Goal: Task Accomplishment & Management: Complete application form

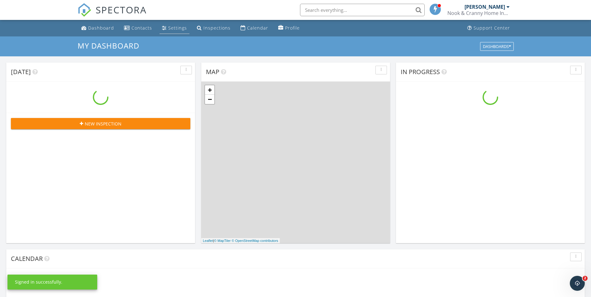
scroll to position [576, 600]
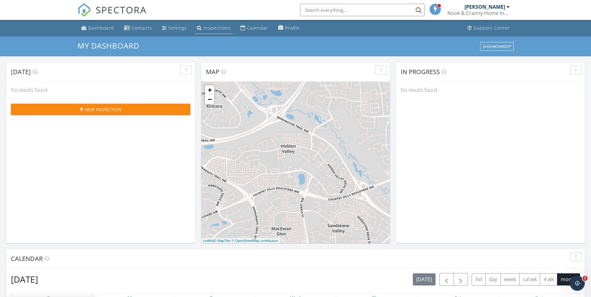
click at [201, 26] on link "Inspections" at bounding box center [213, 28] width 39 height 12
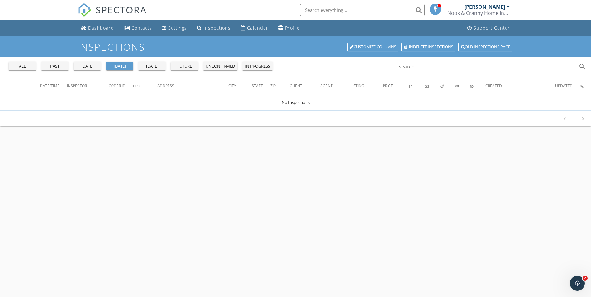
click at [181, 69] on div "future" at bounding box center [184, 66] width 22 height 6
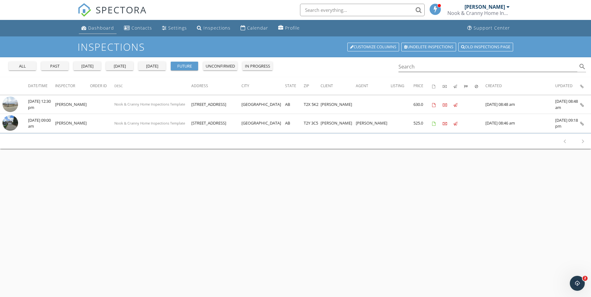
click at [97, 27] on div "Dashboard" at bounding box center [101, 28] width 26 height 6
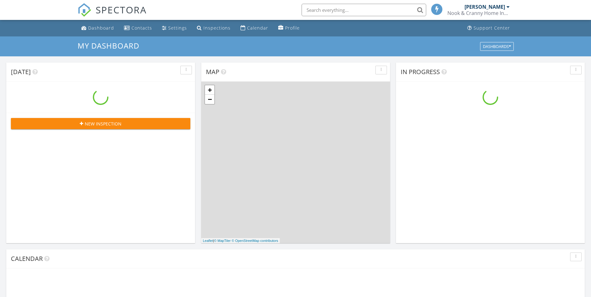
scroll to position [576, 600]
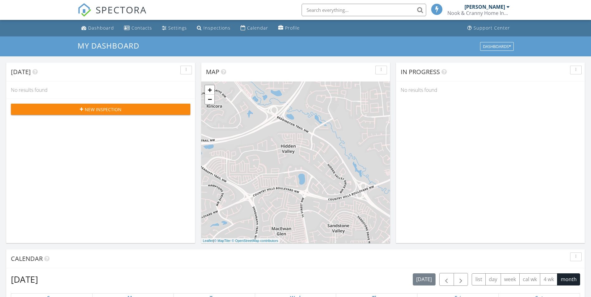
click at [87, 106] on span "New Inspection" at bounding box center [103, 109] width 37 height 7
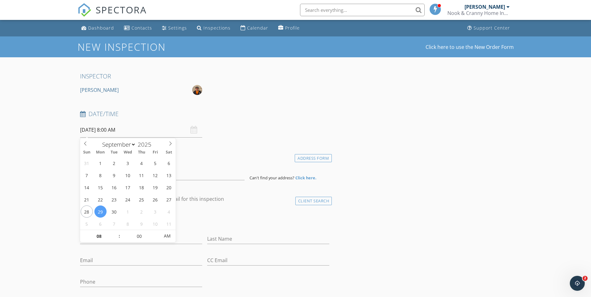
click at [89, 129] on input "09/29/2025 8:00 AM" at bounding box center [141, 129] width 122 height 15
select select "9"
type input "10/01/2025 8:00 AM"
type input "9"
type input "10/01/2025 9:00 AM"
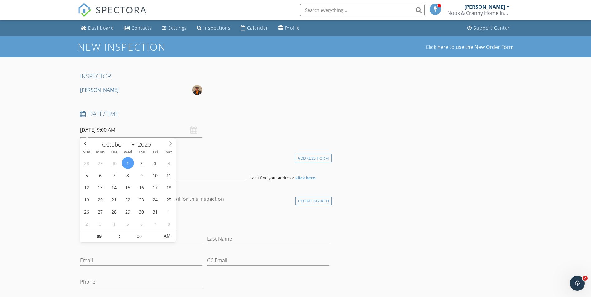
click at [220, 112] on h4 "Date/Time" at bounding box center [204, 114] width 249 height 8
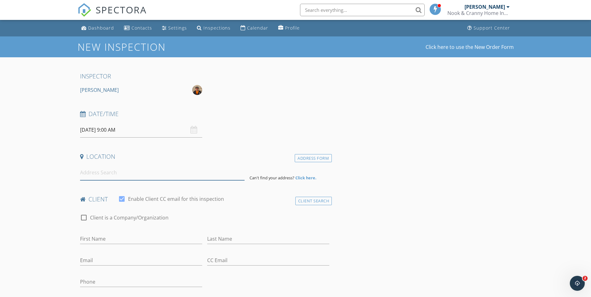
click at [91, 172] on input at bounding box center [162, 172] width 164 height 15
paste input "10 Auburn Bay Avenue SE"
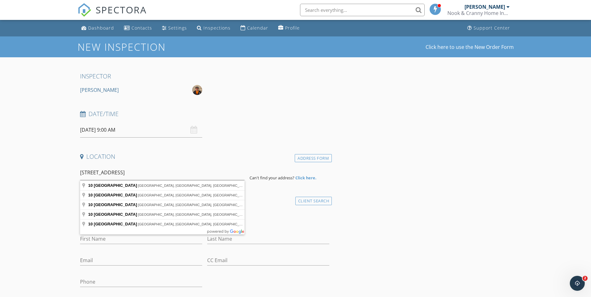
type input "10 Auburn Bay Avenue Southeast, Calgary, AB, Canada"
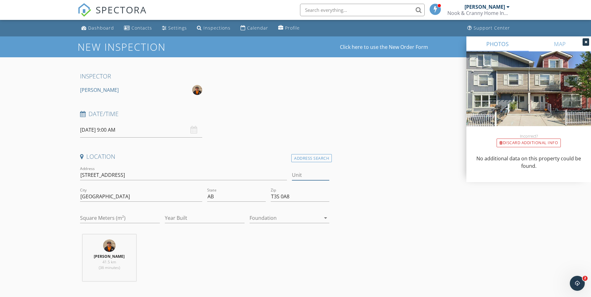
click at [301, 176] on input "Unit" at bounding box center [310, 175] width 37 height 10
type input "614"
click at [256, 128] on div "Date/Time 10/01/2025 9:00 AM" at bounding box center [205, 124] width 254 height 28
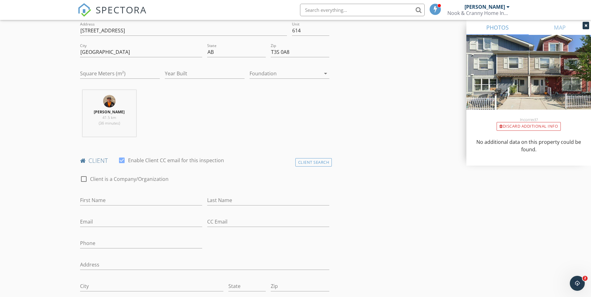
scroll to position [156, 0]
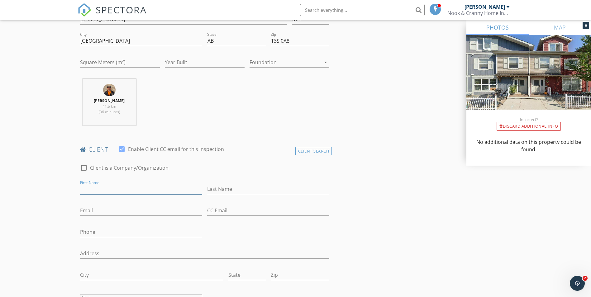
click at [102, 189] on input "First Name" at bounding box center [141, 189] width 122 height 10
paste input "[PERSON_NAME]"
type input "[PERSON_NAME]"
click at [224, 189] on input "Last Name" at bounding box center [268, 189] width 122 height 10
paste input "MacLean"
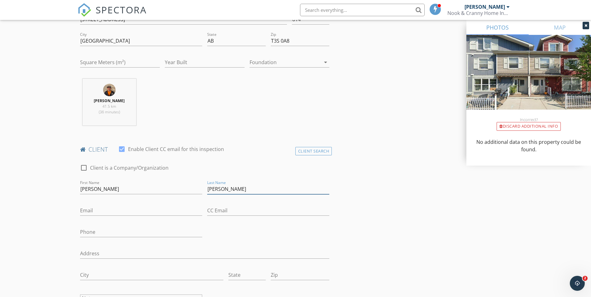
type input "MacLean"
click at [93, 228] on input "Phone" at bounding box center [141, 232] width 122 height 10
paste input "587-225-4901"
type input "587-225-4901"
click at [104, 210] on input "Email" at bounding box center [141, 210] width 122 height 10
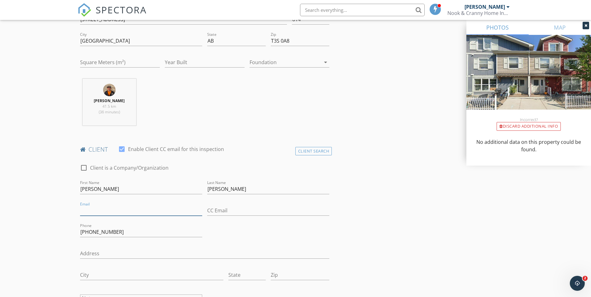
paste input "bullett2@telus.net"
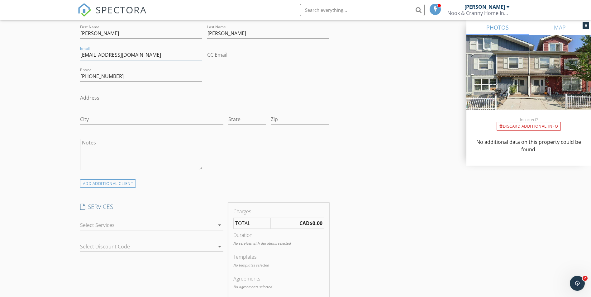
scroll to position [342, 0]
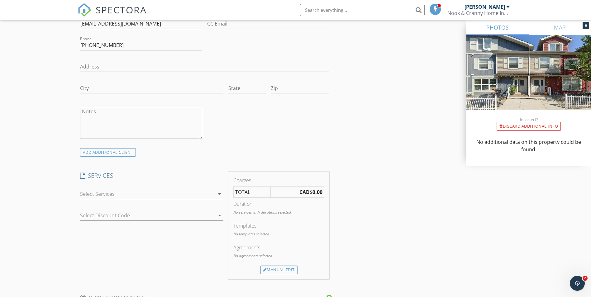
type input "bullett2@telus.net"
click at [92, 196] on div at bounding box center [147, 194] width 134 height 10
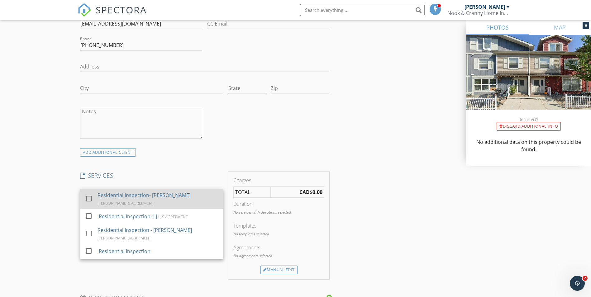
click at [93, 197] on div at bounding box center [88, 198] width 11 height 11
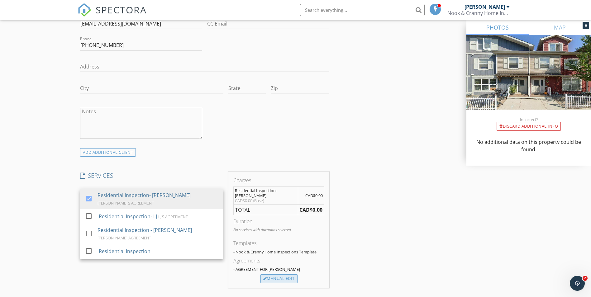
click at [264, 277] on div at bounding box center [265, 279] width 4 height 4
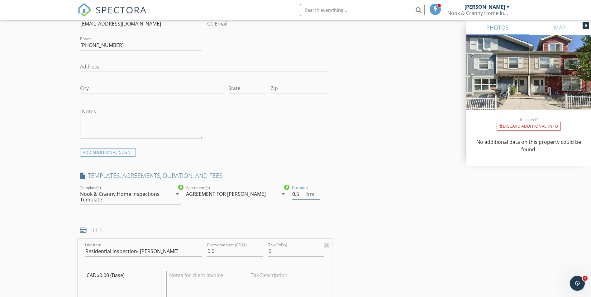
click at [317, 192] on input "0.5" at bounding box center [306, 194] width 28 height 10
click at [317, 192] on input "1" at bounding box center [306, 194] width 28 height 10
click at [317, 192] on input "1.5" at bounding box center [306, 194] width 28 height 10
click at [317, 192] on input "2" at bounding box center [306, 194] width 28 height 10
type input "2.5"
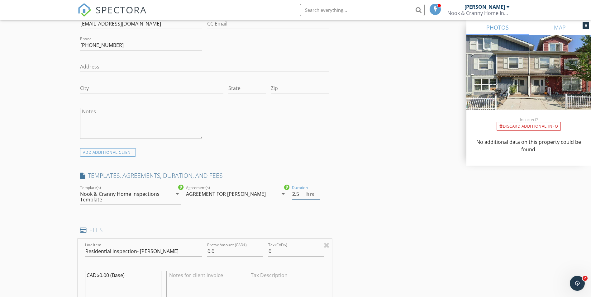
click at [317, 192] on input "2.5" at bounding box center [306, 194] width 28 height 10
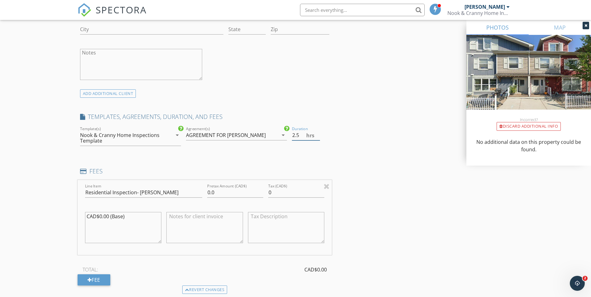
scroll to position [405, 0]
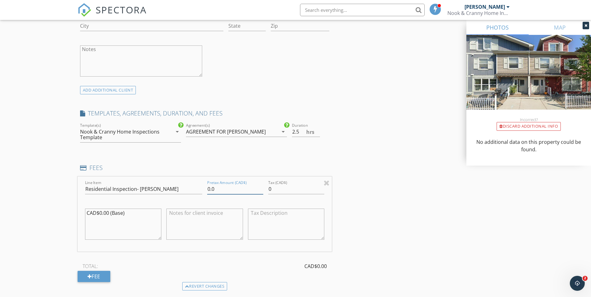
drag, startPoint x: 217, startPoint y: 186, endPoint x: 172, endPoint y: 189, distance: 44.9
click at [172, 189] on div "Line Item Residential Inspection- BRIAN Pretax Amount (CAD$) 0.0 Tax (CAD$) 0 C…" at bounding box center [205, 214] width 254 height 75
drag, startPoint x: 273, startPoint y: 191, endPoint x: 240, endPoint y: 188, distance: 33.4
click at [240, 188] on div "Line Item Residential Inspection- BRIAN Pretax Amount (CAD$) 425.00 Tax (CAD$) …" at bounding box center [205, 214] width 254 height 75
type input "425.00"
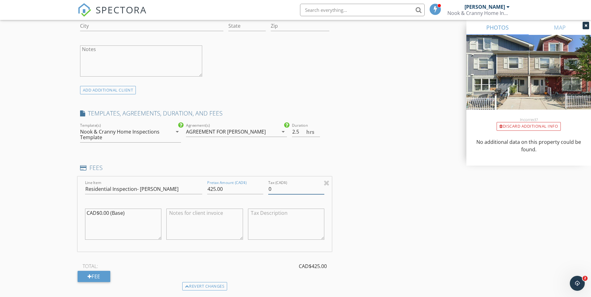
click at [271, 188] on input "0" at bounding box center [296, 189] width 56 height 10
type input "21.25"
click at [363, 196] on div "INSPECTOR Brian Imler Date/Time 10/01/2025 9:00 AM Location Address Search Addr…" at bounding box center [296, 206] width 436 height 1077
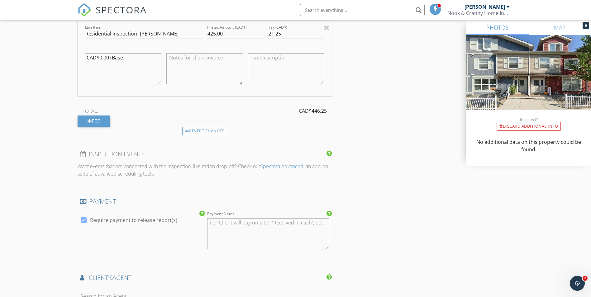
scroll to position [560, 0]
click at [86, 217] on div at bounding box center [83, 219] width 11 height 11
checkbox input "false"
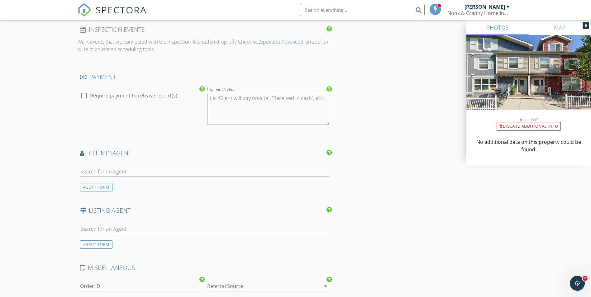
scroll to position [685, 0]
click at [89, 183] on div "AGENT FORM" at bounding box center [96, 187] width 32 height 8
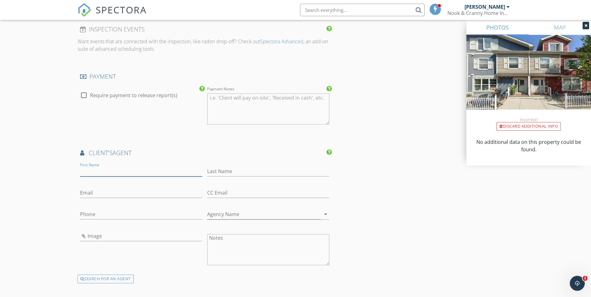
click at [133, 169] on input "First Name" at bounding box center [141, 171] width 122 height 10
paste input "Curtis"
type input "Curtis"
click at [225, 173] on input "Last Name" at bounding box center [268, 171] width 122 height 10
paste input "Mcphail"
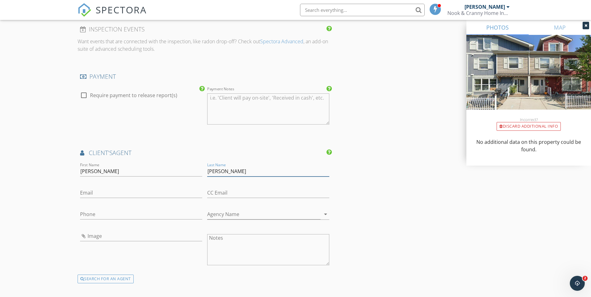
type input "Mcphail"
click at [246, 212] on input "Agency Name" at bounding box center [263, 214] width 113 height 10
click at [221, 213] on input "Agency Name" at bounding box center [263, 214] width 113 height 10
paste input "Engel & Völkers Calgary"
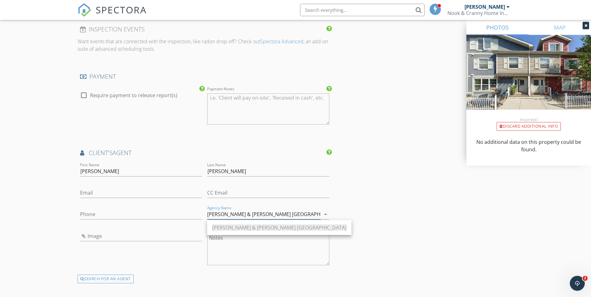
type input "Engel & Völkers Calgary"
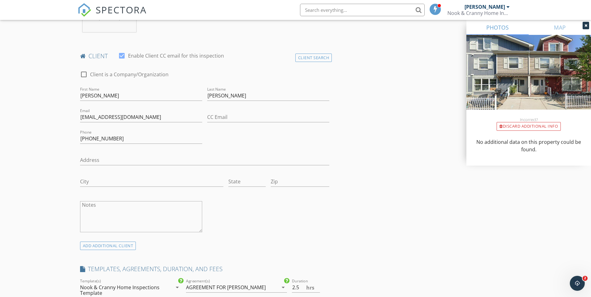
scroll to position [280, 0]
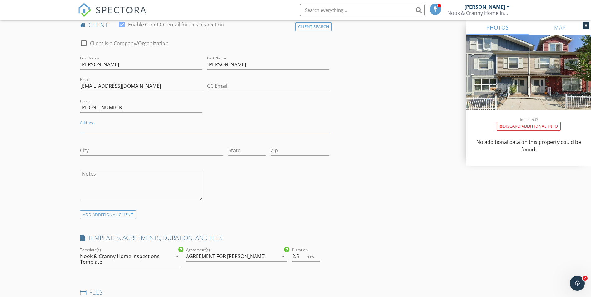
click at [91, 130] on input "Address" at bounding box center [204, 129] width 249 height 10
paste input "3641 Douglas Woods Heights SE"
type input "3641 Douglas Woods Heights SE"
click at [109, 150] on input "City" at bounding box center [151, 150] width 143 height 10
paste input "Calgary"
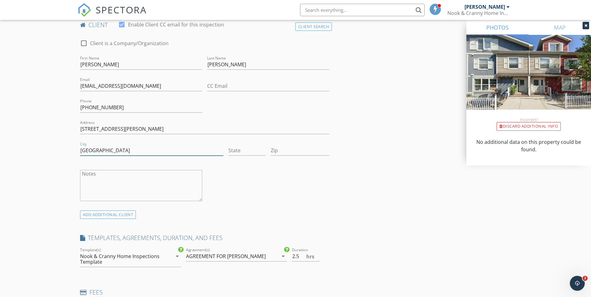
type input "Calgary"
click at [235, 149] on input "State" at bounding box center [246, 150] width 37 height 10
paste input "AB"
type input "AB"
click at [276, 154] on input "Zip" at bounding box center [300, 150] width 59 height 10
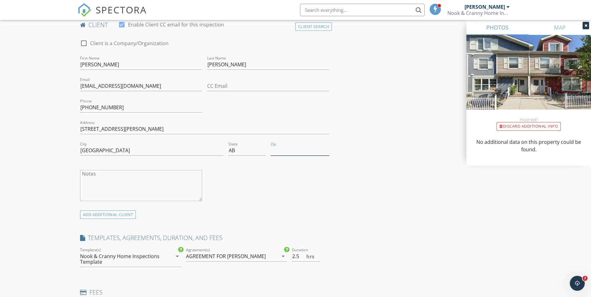
paste input "T2Z 2G4"
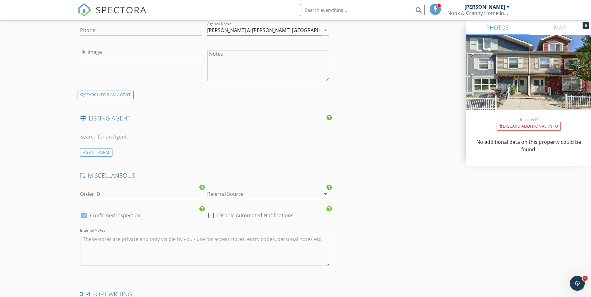
scroll to position [959, 0]
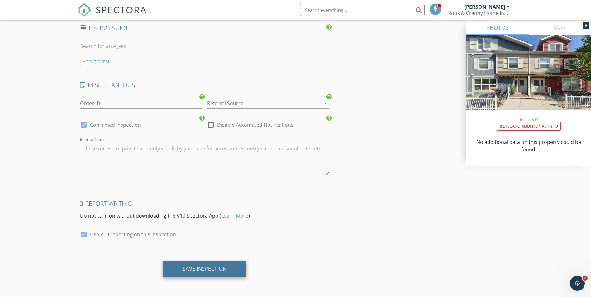
type input "T2Z 2G4"
click at [184, 270] on div "Save Inspection" at bounding box center [205, 269] width 44 height 6
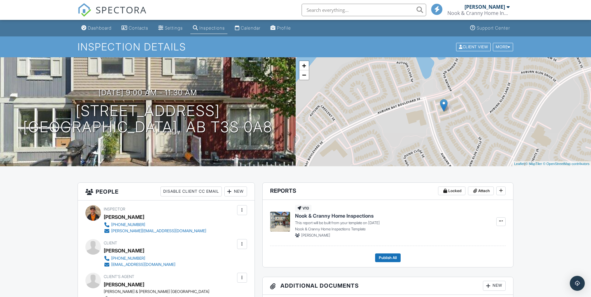
click at [110, 27] on div "Dashboard" at bounding box center [100, 27] width 24 height 5
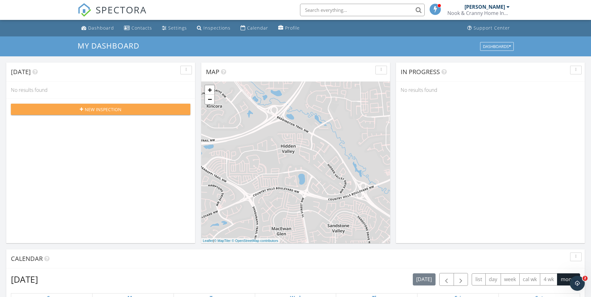
click at [111, 111] on span "New Inspection" at bounding box center [103, 109] width 37 height 7
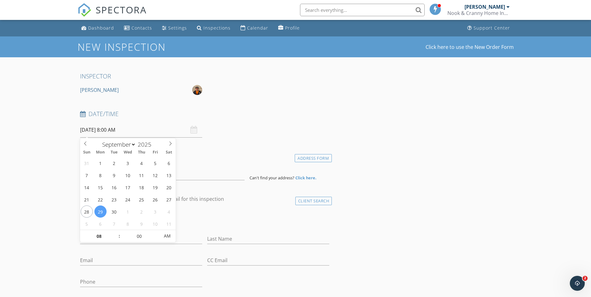
click at [99, 129] on input "09/29/2025 8:00 AM" at bounding box center [141, 129] width 122 height 15
select select "9"
type input "10/01/2025 8:00 AM"
type input "12"
type input "10/01/2025 12:00 AM"
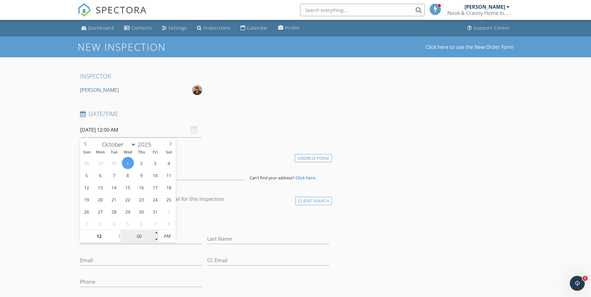
click at [138, 239] on input "00" at bounding box center [139, 236] width 38 height 12
type input "30"
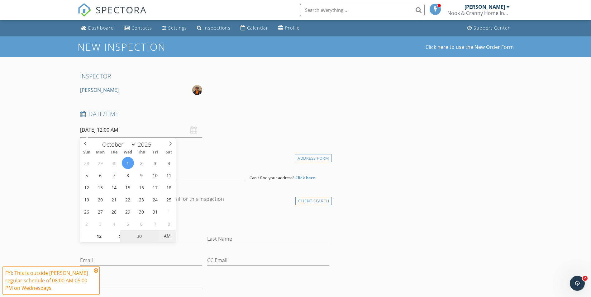
type input "10/01/2025 12:30 PM"
click at [165, 235] on span "AM" at bounding box center [166, 236] width 17 height 12
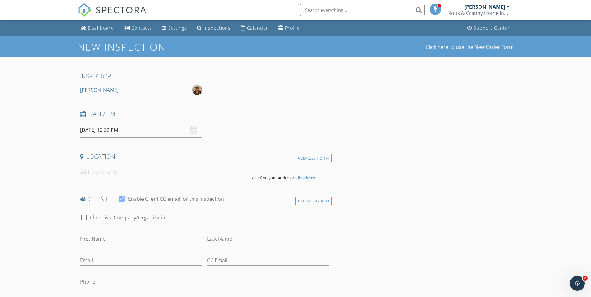
click at [229, 123] on div "Date/Time 10/01/2025 12:30 PM" at bounding box center [205, 124] width 254 height 28
click at [101, 170] on input at bounding box center [162, 172] width 164 height 15
paste input "1408 17 Street SE"
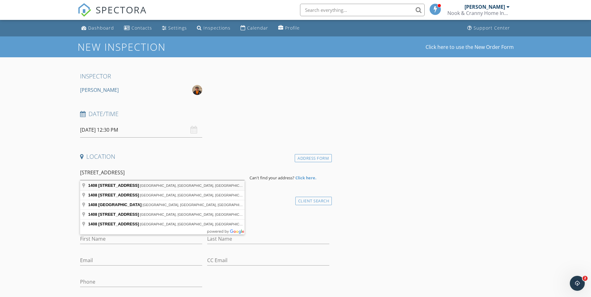
type input "1408 17 Street Southeast, Calgary, AB, Canada"
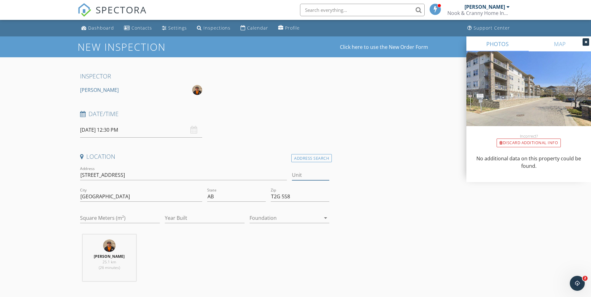
click at [298, 170] on input "Unit" at bounding box center [310, 175] width 37 height 10
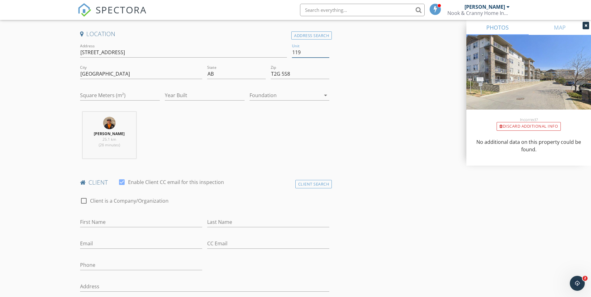
scroll to position [156, 0]
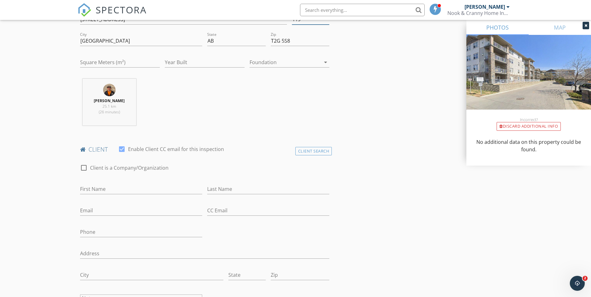
type input "119"
click at [97, 186] on input "First Name" at bounding box center [141, 189] width 122 height 10
paste input "Sue"
type input "Sue"
click at [222, 191] on input "Last Name" at bounding box center [268, 189] width 122 height 10
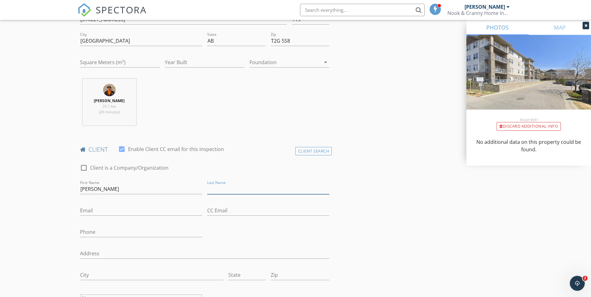
paste input "Predika"
type input "Predika"
click at [88, 214] on input "Email" at bounding box center [141, 210] width 122 height 10
paste input "suepredika@gmail.com"
type input "suepredika@gmail.com"
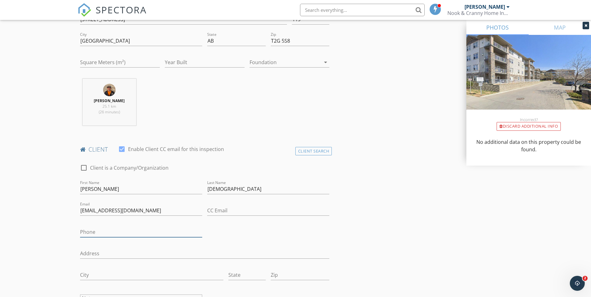
click at [92, 231] on input "Phone" at bounding box center [141, 232] width 122 height 10
paste input "403-461-9232"
type input "403-461-9232"
click at [93, 250] on input "Address" at bounding box center [204, 253] width 249 height 10
paste input "60 Cochrane Lake Trail"
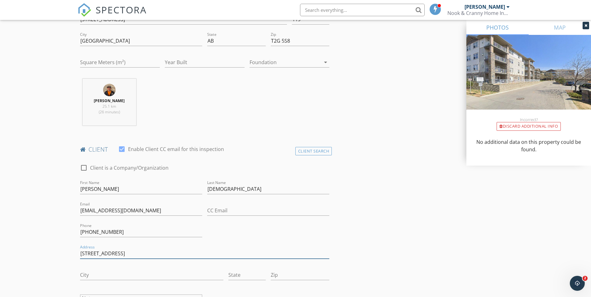
type input "60 Cochrane Lake Trail"
click at [91, 277] on input "City" at bounding box center [151, 275] width 143 height 10
paste input "Cochrane"
type input "Cochrane"
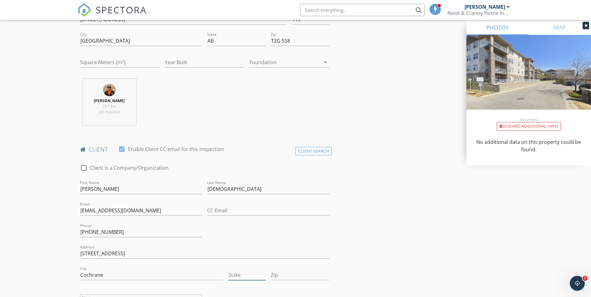
click at [239, 272] on input "State" at bounding box center [246, 275] width 37 height 10
paste input "AB"
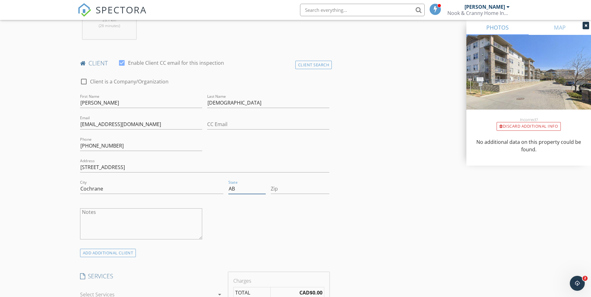
scroll to position [249, 0]
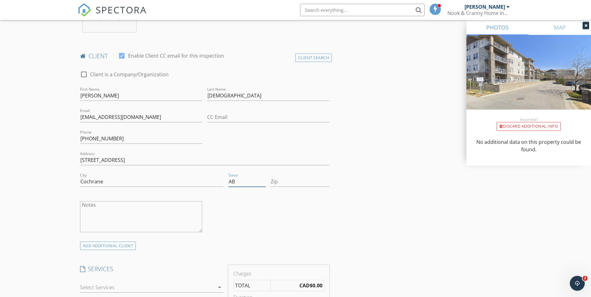
type input "AB"
click at [298, 179] on input "Zip" at bounding box center [300, 182] width 59 height 10
paste input "T4C2A9"
click at [280, 181] on input "T4C2A9" at bounding box center [300, 182] width 59 height 10
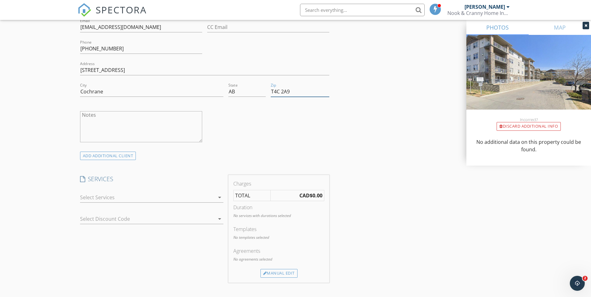
scroll to position [342, 0]
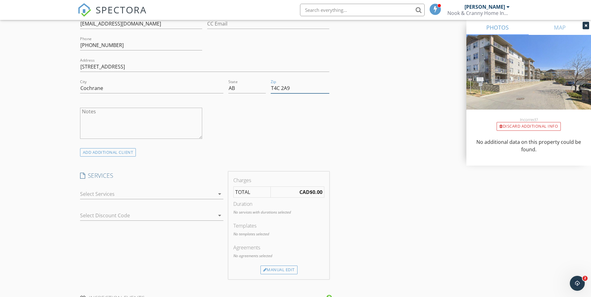
type input "T4C 2A9"
click at [95, 195] on div at bounding box center [147, 194] width 134 height 10
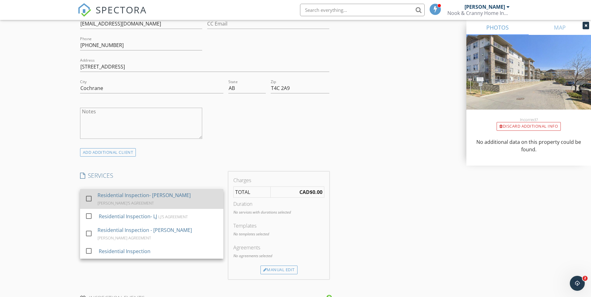
click at [95, 199] on div "check_box_outline_blank" at bounding box center [90, 199] width 10 height 14
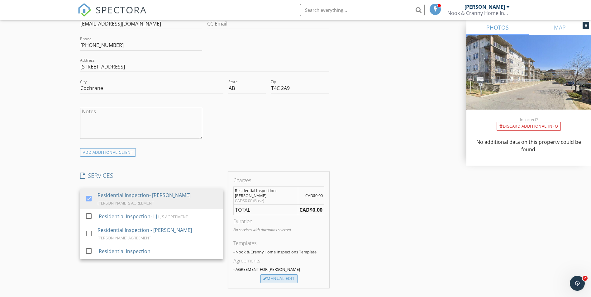
click at [280, 274] on div "Manual Edit" at bounding box center [278, 278] width 37 height 9
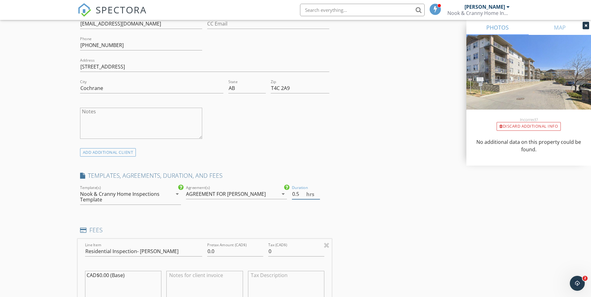
click at [317, 192] on input "0.5" at bounding box center [306, 194] width 28 height 10
click at [317, 192] on input "1" at bounding box center [306, 194] width 28 height 10
type input "1.5"
click at [317, 192] on input "1.5" at bounding box center [306, 194] width 28 height 10
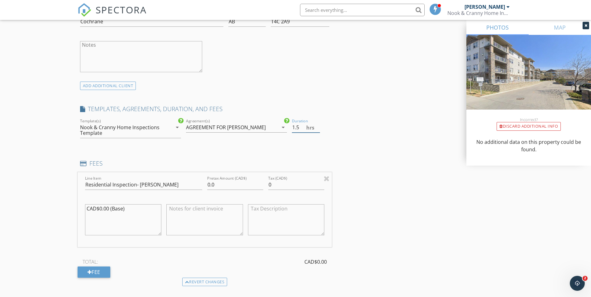
scroll to position [436, 0]
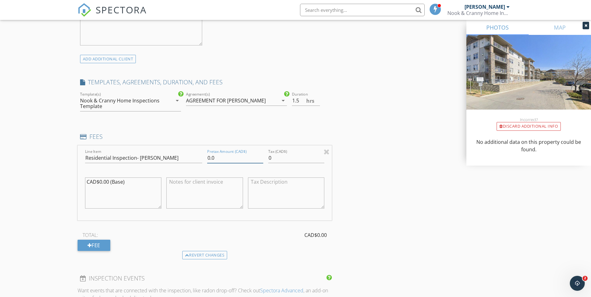
drag, startPoint x: 218, startPoint y: 157, endPoint x: 186, endPoint y: 155, distance: 32.1
click at [186, 155] on div "Line Item Residential Inspection- BRIAN Pretax Amount (CAD$) 0.0 Tax (CAD$) 0 C…" at bounding box center [205, 182] width 254 height 75
drag, startPoint x: 275, startPoint y: 154, endPoint x: 260, endPoint y: 158, distance: 16.2
click at [260, 158] on div "Line Item Residential Inspection- BRIAN Pretax Amount (CAD$) 375.00 Tax (CAD$) …" at bounding box center [205, 182] width 254 height 75
type input "375.00"
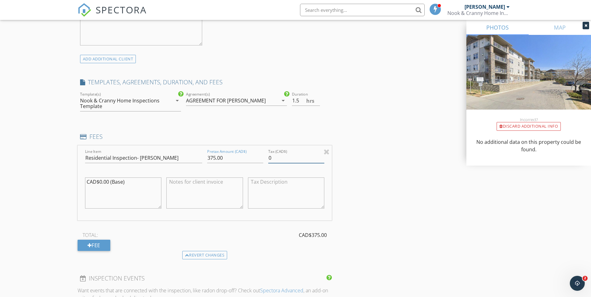
click at [276, 157] on input "0" at bounding box center [296, 158] width 56 height 10
type input "0"
type input "18.75"
click at [360, 181] on div "INSPECTOR Brian Imler Date/Time 10/01/2025 12:30 PM Location Address Search Add…" at bounding box center [296, 174] width 436 height 1077
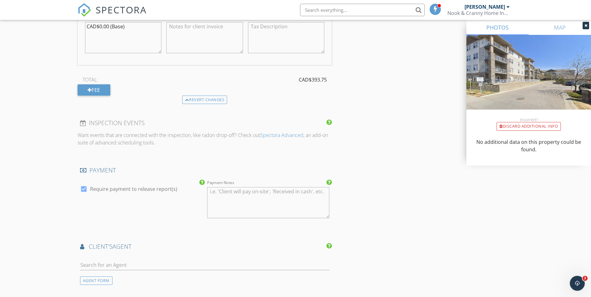
scroll to position [591, 0]
click at [84, 189] on div at bounding box center [83, 188] width 11 height 11
checkbox input "false"
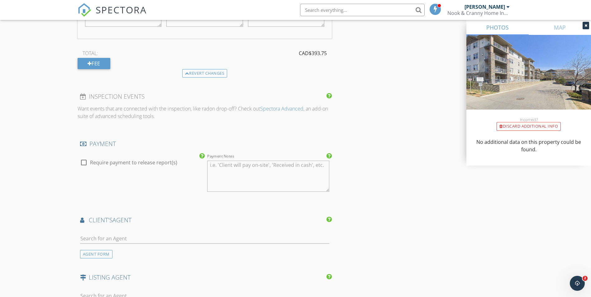
scroll to position [685, 0]
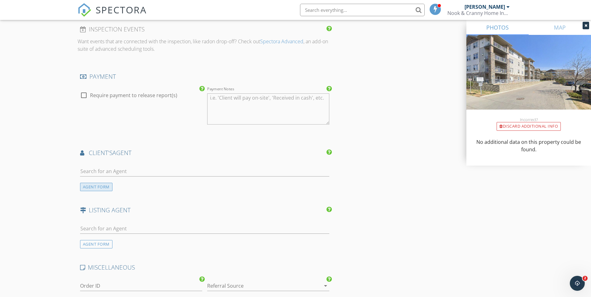
click at [87, 189] on div "AGENT FORM" at bounding box center [96, 187] width 32 height 8
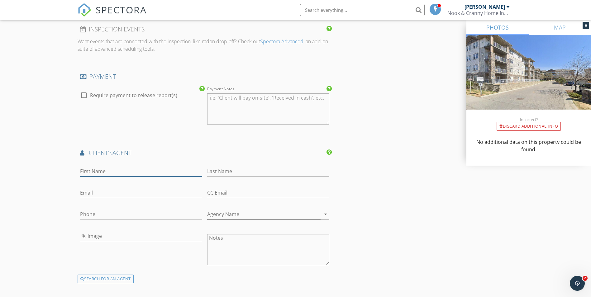
click at [96, 168] on input "First Name" at bounding box center [141, 171] width 122 height 10
paste input "Adrienne"
type input "Adrienne"
click at [214, 172] on input "Last Name" at bounding box center [268, 171] width 122 height 10
paste input "McGarvey"
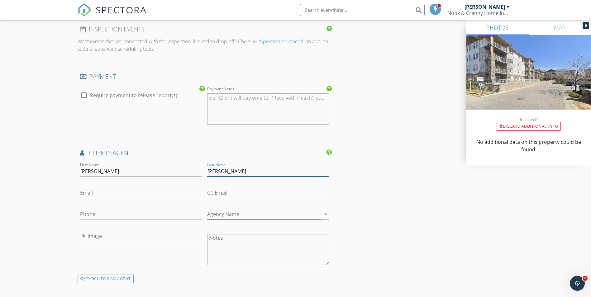
type input "McGarvey"
click at [231, 219] on div "Agency Name arrow_drop_down" at bounding box center [268, 214] width 122 height 11
paste input "2% Realty"
click at [97, 191] on input "Email" at bounding box center [141, 193] width 122 height 10
type input "2% Realty"
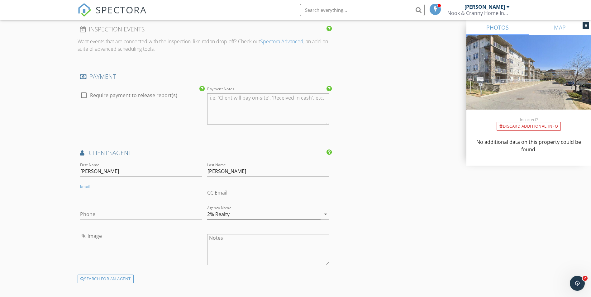
paste input "adrienne.mcgarvey@2percentrealty.ca"
type input "adrienne.mcgarvey@2percentrealty.ca"
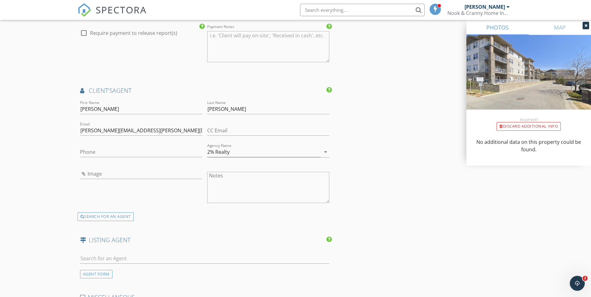
scroll to position [959, 0]
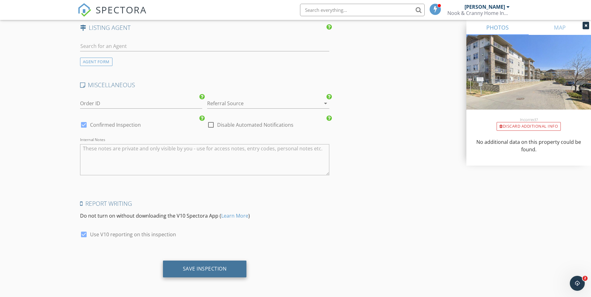
click at [190, 266] on div "Save Inspection" at bounding box center [205, 269] width 44 height 6
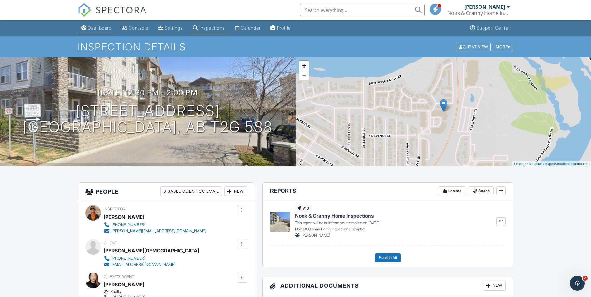
click at [99, 25] on link "Dashboard" at bounding box center [96, 28] width 35 height 12
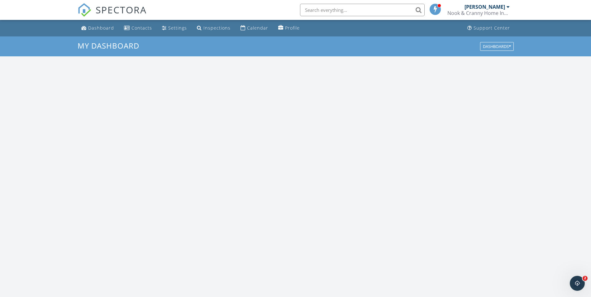
scroll to position [576, 600]
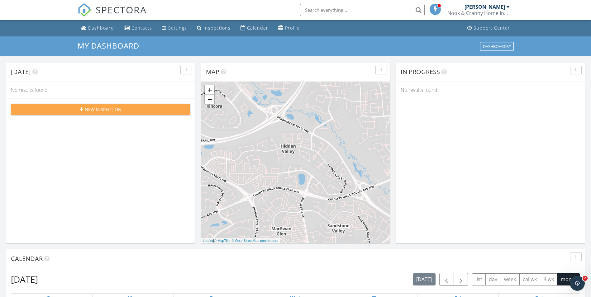
click at [92, 107] on span "New Inspection" at bounding box center [103, 109] width 37 height 7
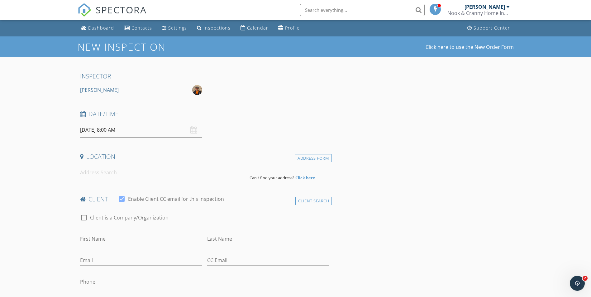
click at [98, 128] on input "[DATE] 8:00 AM" at bounding box center [141, 129] width 122 height 15
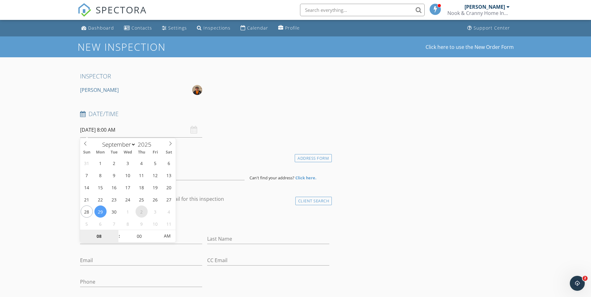
select select "9"
type input "[DATE] 8:00 AM"
type input "9"
type input "[DATE] 9:00 AM"
click at [258, 134] on div "Date/Time [DATE] 9:00 AM" at bounding box center [205, 124] width 254 height 28
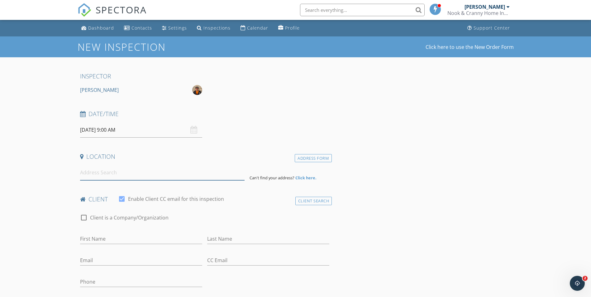
click at [112, 175] on input at bounding box center [162, 172] width 164 height 15
paste input "[STREET_ADDRESS]"
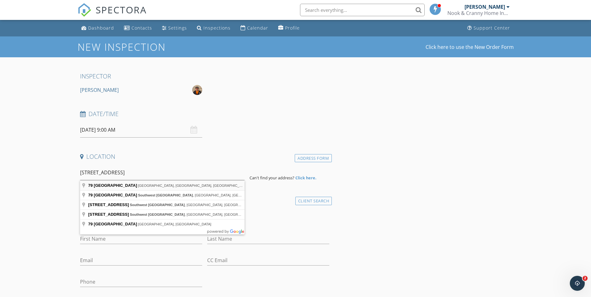
type input "[STREET_ADDRESS]"
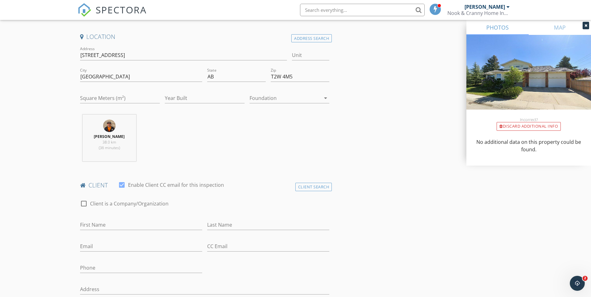
scroll to position [156, 0]
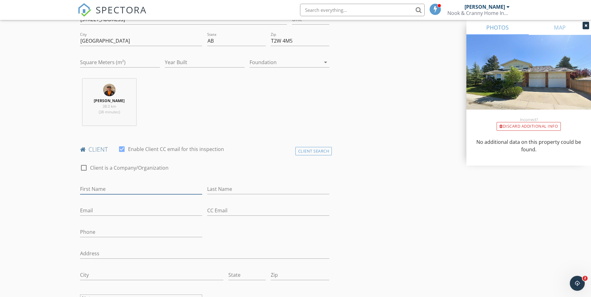
click at [99, 186] on input "First Name" at bounding box center [141, 189] width 122 height 10
paste input "[PERSON_NAME]"
type input "[PERSON_NAME]"
click at [220, 192] on input "Last Name" at bounding box center [268, 189] width 122 height 10
paste input "Butchart"
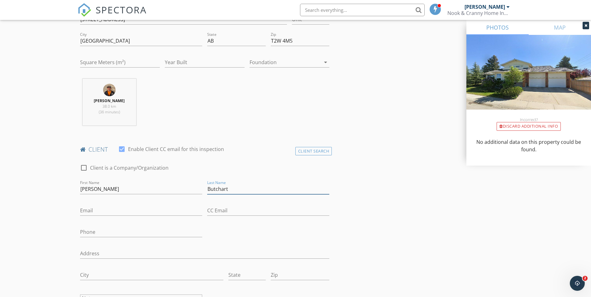
type input "Butchart"
click at [178, 209] on input "Email" at bounding box center [141, 210] width 122 height 10
paste input "[EMAIL_ADDRESS][DOMAIN_NAME]"
type input "mikebutchart@gmail.com"
click at [84, 231] on input "Phone" at bounding box center [141, 232] width 122 height 10
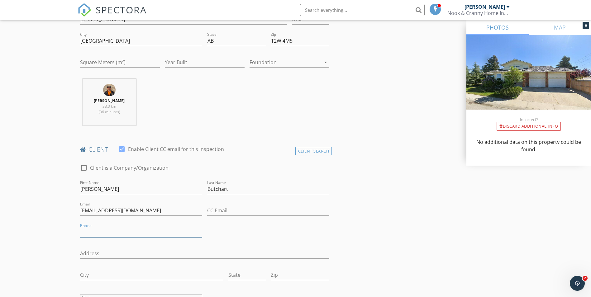
paste input "403-923-1617"
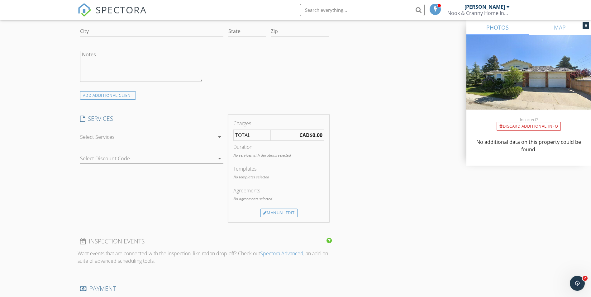
scroll to position [405, 0]
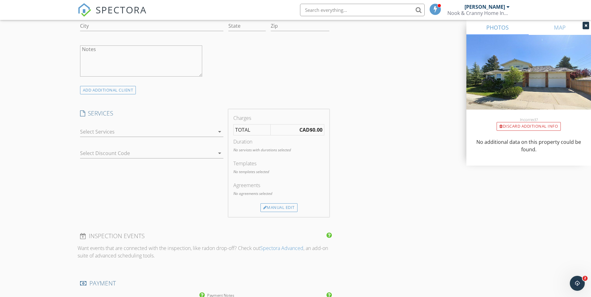
type input "403-923-1617"
click at [112, 134] on div at bounding box center [147, 132] width 134 height 10
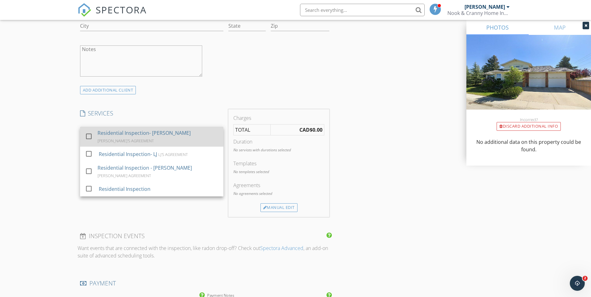
click at [112, 135] on div "Residential Inspection- [PERSON_NAME]" at bounding box center [143, 132] width 93 height 7
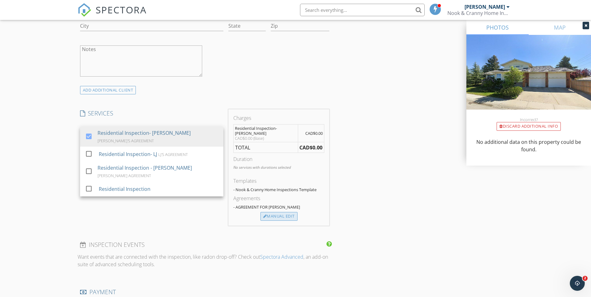
click at [266, 212] on div "Manual Edit" at bounding box center [278, 216] width 37 height 9
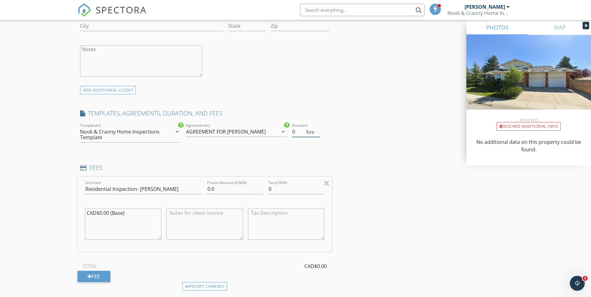
click at [313, 132] on span "hrs" at bounding box center [310, 131] width 8 height 5
click at [316, 130] on input "0.5" at bounding box center [306, 132] width 28 height 10
click at [316, 130] on input "1" at bounding box center [306, 132] width 28 height 10
click at [317, 130] on input "1.5" at bounding box center [306, 132] width 28 height 10
click at [317, 130] on input "2" at bounding box center [306, 132] width 28 height 10
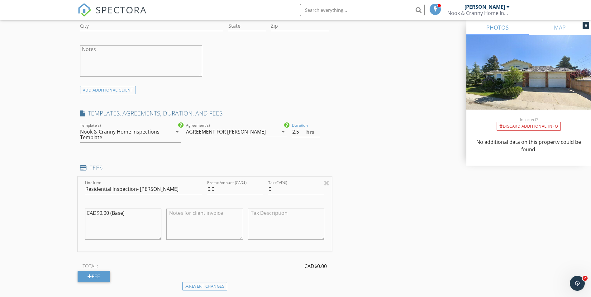
click at [317, 130] on input "2.5" at bounding box center [306, 132] width 28 height 10
type input "3"
click at [317, 130] on input "3" at bounding box center [306, 132] width 28 height 10
drag, startPoint x: 218, startPoint y: 189, endPoint x: 159, endPoint y: 189, distance: 59.1
click at [159, 190] on div "Line Item Residential Inspection- BRIAN Pretax Amount (CAD$) 0.0 Tax (CAD$) 0 C…" at bounding box center [205, 214] width 254 height 75
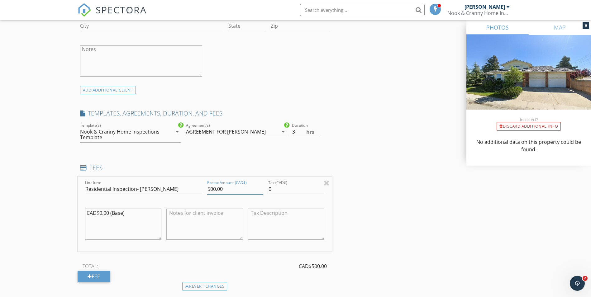
type input "500.00"
click at [271, 189] on input "0" at bounding box center [296, 189] width 56 height 10
type input "25.00"
click at [332, 163] on div "INSPECTOR Brian Imler Date/Time 10/02/2025 9:00 AM Location Address Search Addr…" at bounding box center [296, 206] width 436 height 1077
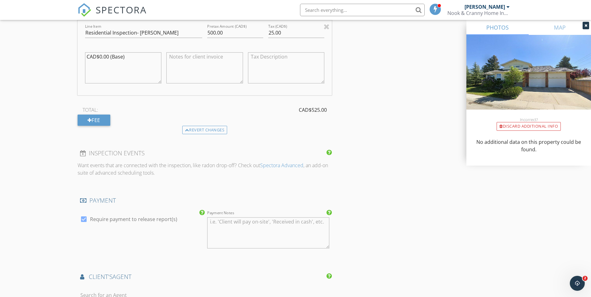
scroll to position [591, 0]
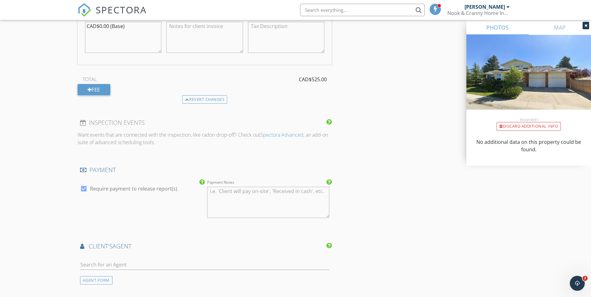
click at [84, 187] on div at bounding box center [83, 188] width 11 height 11
checkbox input "false"
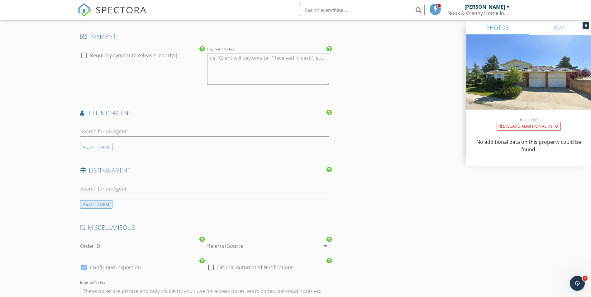
scroll to position [747, 0]
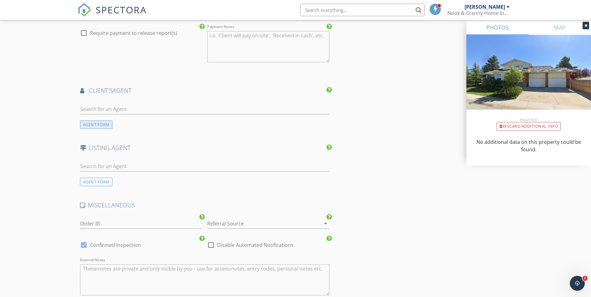
click at [91, 125] on div "AGENT FORM" at bounding box center [96, 124] width 32 height 8
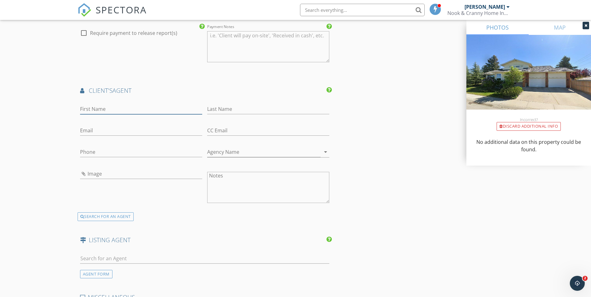
click at [93, 107] on input "First Name" at bounding box center [141, 109] width 122 height 10
paste input "Leigha"
type input "Leigha"
click at [244, 103] on div "Last Name" at bounding box center [268, 110] width 122 height 20
click at [239, 108] on input "Last Name" at bounding box center [268, 109] width 122 height 10
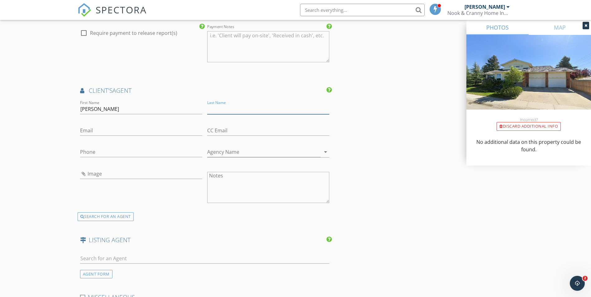
paste input "Pidde"
type input "Pidde"
click at [255, 154] on input "Agency Name" at bounding box center [263, 152] width 113 height 10
click at [223, 153] on input "Agency Name" at bounding box center [263, 152] width 113 height 10
paste input "Real Broker"
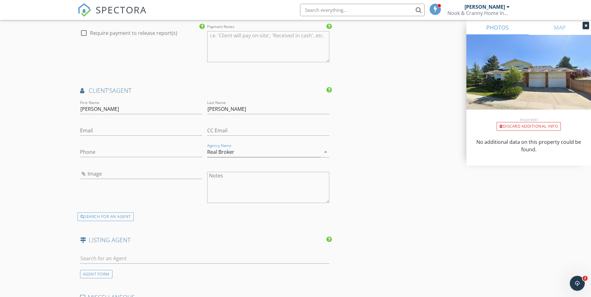
type input "Real Broker"
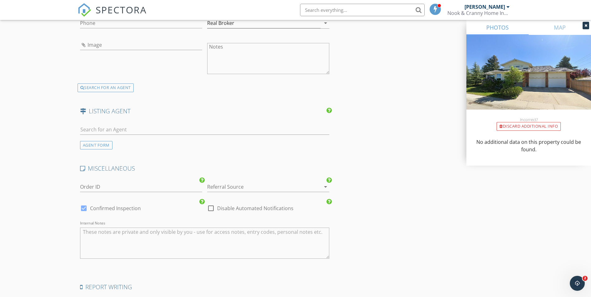
scroll to position [959, 0]
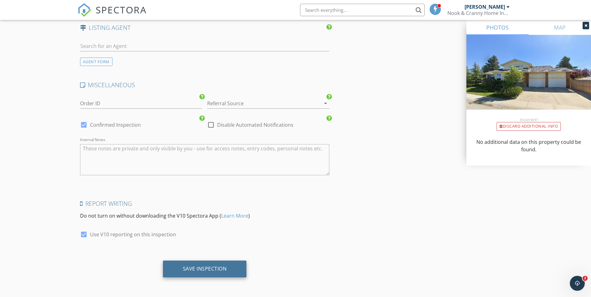
click at [189, 270] on div "Save Inspection" at bounding box center [205, 269] width 44 height 6
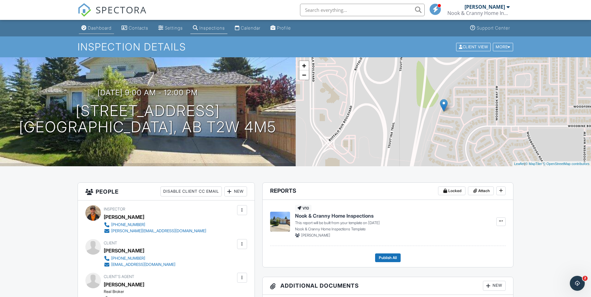
click at [107, 29] on div "Dashboard" at bounding box center [100, 27] width 24 height 5
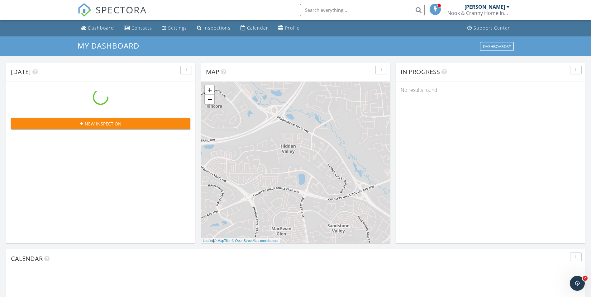
scroll to position [576, 600]
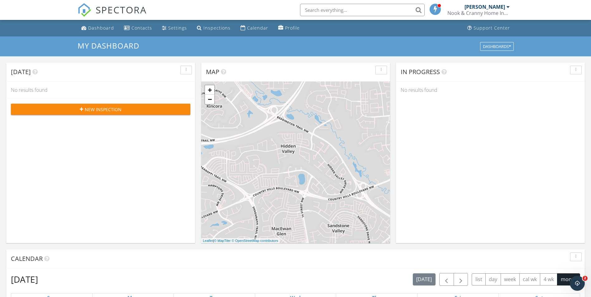
click at [106, 106] on span "New Inspection" at bounding box center [103, 109] width 37 height 7
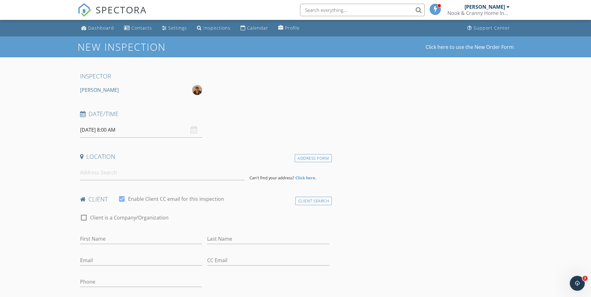
click at [111, 128] on input "[DATE] 8:00 AM" at bounding box center [141, 129] width 122 height 15
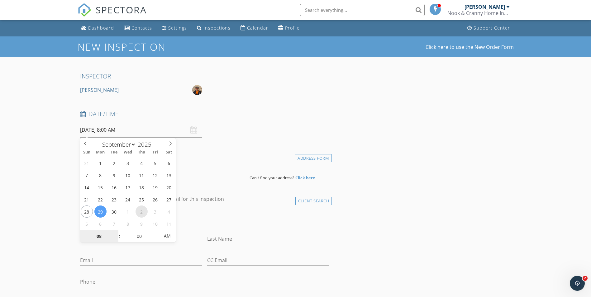
select select "9"
type input "[DATE] 8:00 AM"
type input "12"
type input "[DATE] 12:00 AM"
click at [138, 238] on input "00" at bounding box center [139, 236] width 38 height 12
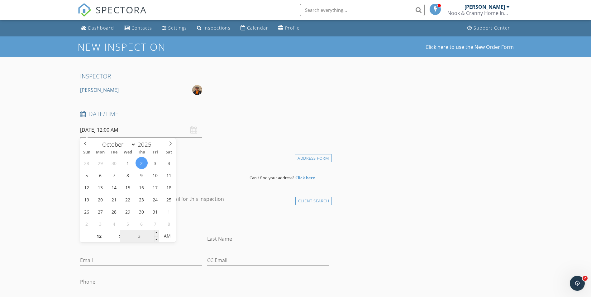
type input "30"
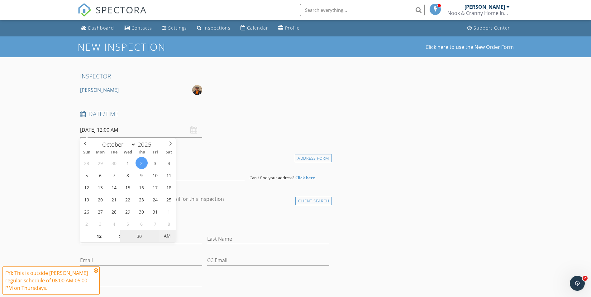
type input "[DATE] 12:30 PM"
click at [163, 238] on span "AM" at bounding box center [166, 236] width 17 height 12
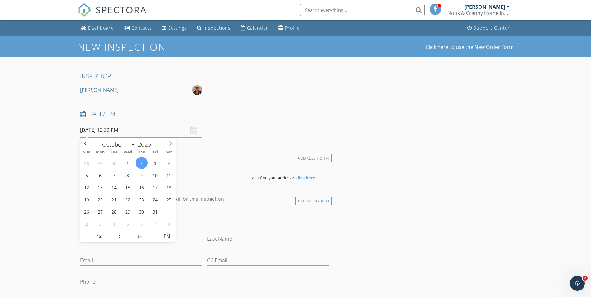
click at [256, 155] on h4 "Location" at bounding box center [204, 157] width 249 height 8
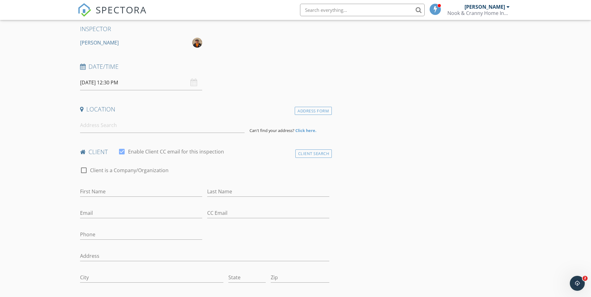
scroll to position [62, 0]
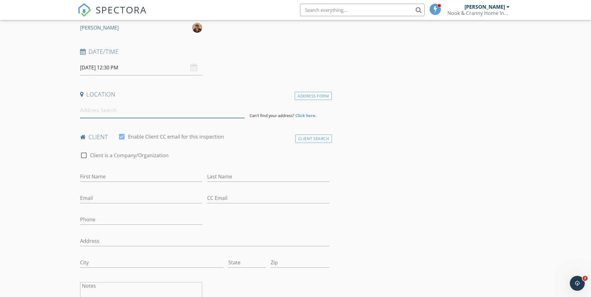
click at [93, 113] on input at bounding box center [162, 110] width 164 height 15
paste input "132 Sunvalley Road"
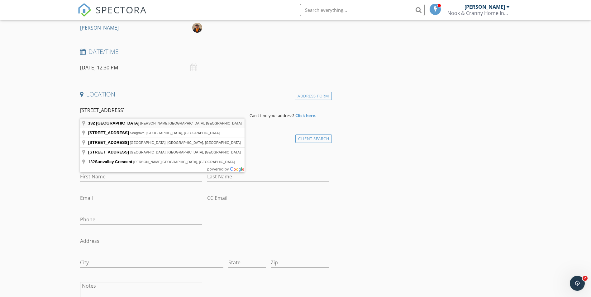
type input "132 Sunvalley Road, Cochrane, AB, Canada"
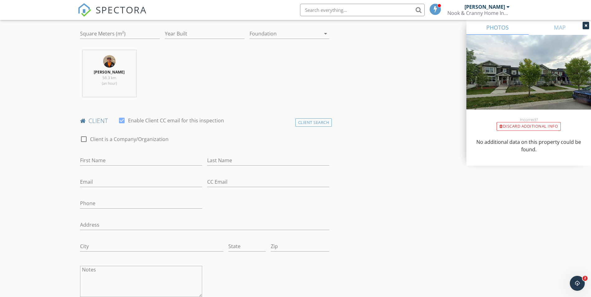
scroll to position [187, 0]
click at [97, 156] on input "First Name" at bounding box center [141, 158] width 122 height 10
paste input "[PERSON_NAME]"
type input "[PERSON_NAME]"
click at [247, 157] on input "Last Name" at bounding box center [268, 158] width 122 height 10
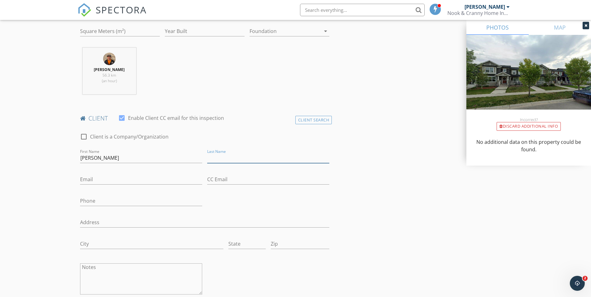
paste input "Sokil"
type input "Sokil"
click at [99, 180] on input "Email" at bounding box center [141, 179] width 122 height 10
paste input "[EMAIL_ADDRESS][DOMAIN_NAME]"
type input "[EMAIL_ADDRESS][DOMAIN_NAME]"
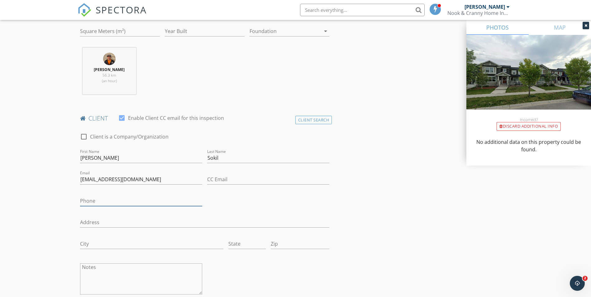
click at [84, 200] on input "Phone" at bounding box center [141, 201] width 122 height 10
paste input "[PHONE_NUMBER]"
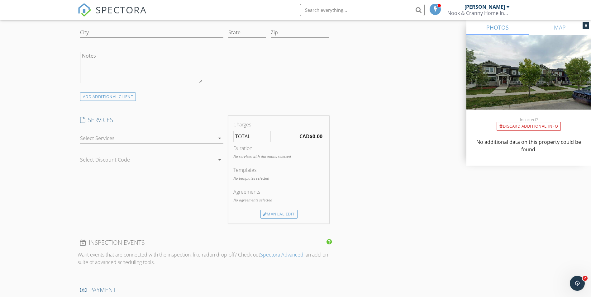
scroll to position [405, 0]
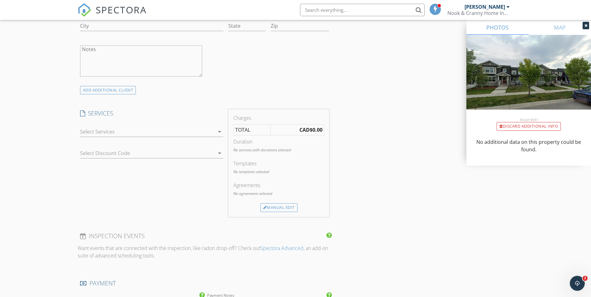
type input "780-909-6279"
click at [108, 129] on div at bounding box center [147, 132] width 134 height 10
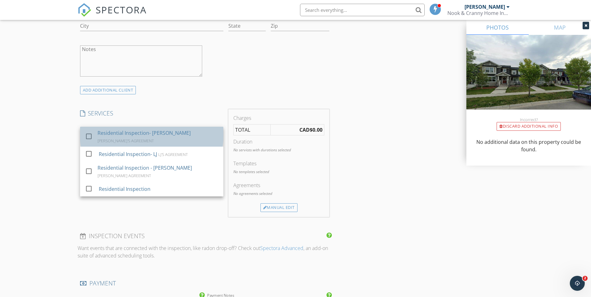
click at [110, 133] on div "Residential Inspection- BRIAN" at bounding box center [143, 132] width 93 height 7
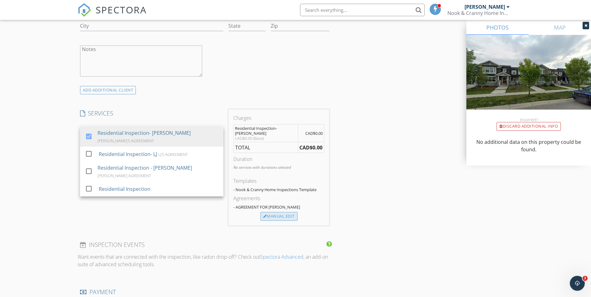
click at [268, 212] on div "Manual Edit" at bounding box center [278, 216] width 37 height 9
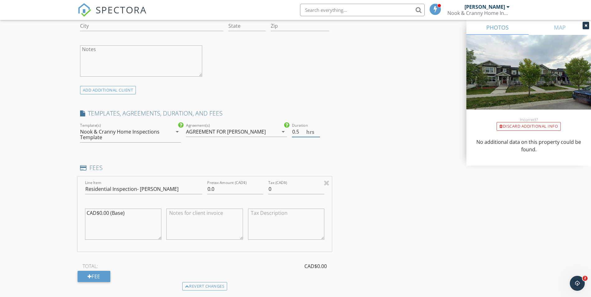
click at [317, 130] on input "0.5" at bounding box center [306, 132] width 28 height 10
click at [317, 130] on input "1" at bounding box center [306, 132] width 28 height 10
click at [317, 130] on input "2" at bounding box center [306, 132] width 28 height 10
type input "2.5"
click at [317, 130] on input "2.5" at bounding box center [306, 132] width 28 height 10
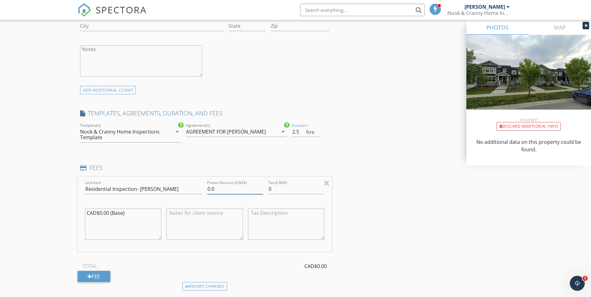
drag, startPoint x: 215, startPoint y: 186, endPoint x: 178, endPoint y: 181, distance: 36.9
click at [178, 181] on div "Line Item Residential Inspection- BRIAN Pretax Amount (CAD$) 0.0 Tax (CAD$) 0 C…" at bounding box center [205, 214] width 254 height 75
type input "425.00"
click at [290, 190] on input "0" at bounding box center [296, 189] width 56 height 10
type input "0"
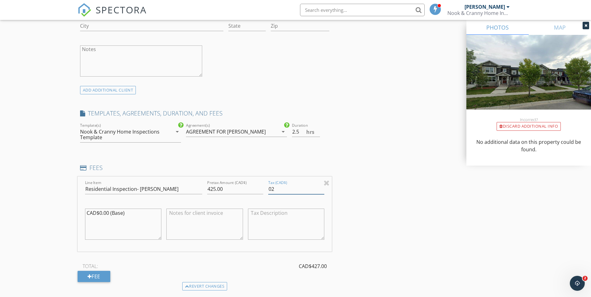
type input "0"
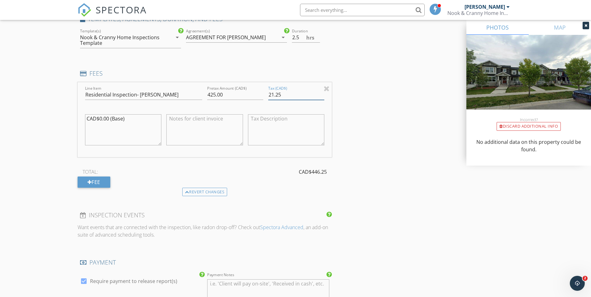
scroll to position [529, 0]
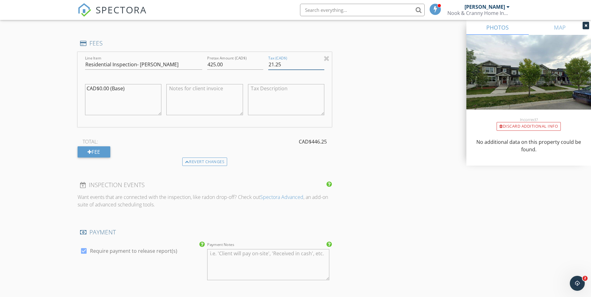
type input "21.25"
click at [84, 252] on div at bounding box center [83, 251] width 11 height 11
checkbox input "false"
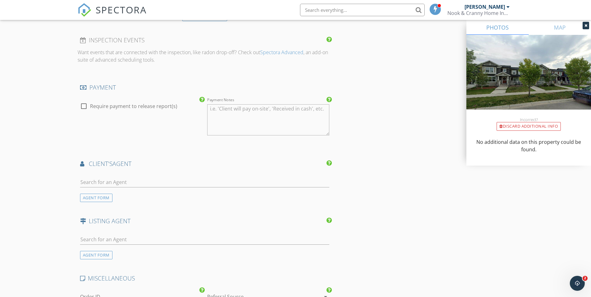
scroll to position [685, 0]
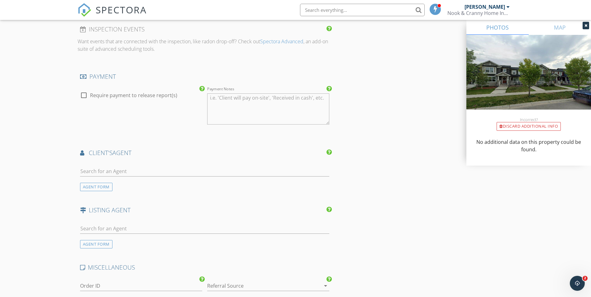
click at [95, 184] on div "AGENT FORM" at bounding box center [96, 187] width 32 height 8
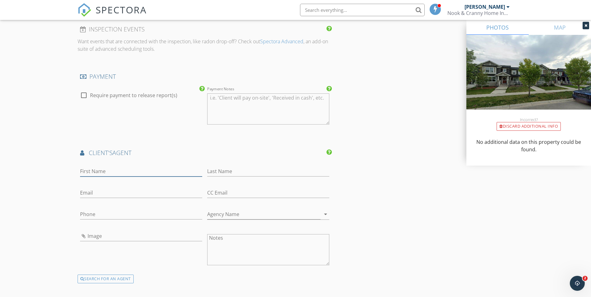
click at [113, 171] on input "First Name" at bounding box center [141, 171] width 122 height 10
paste input "Jonathon"
type input "Jonathon"
click at [222, 169] on input "Last Name" at bounding box center [268, 171] width 122 height 10
paste input "Everden"
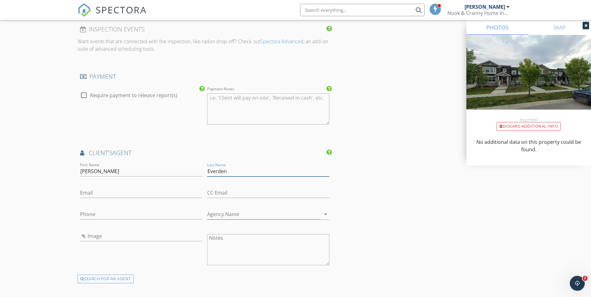
type input "Everden"
click at [106, 171] on input "Jonathon" at bounding box center [141, 171] width 122 height 10
type input "Jonathon M"
click at [235, 216] on input "Agency Name" at bounding box center [263, 214] width 113 height 10
paste input "People 1tst Realty"
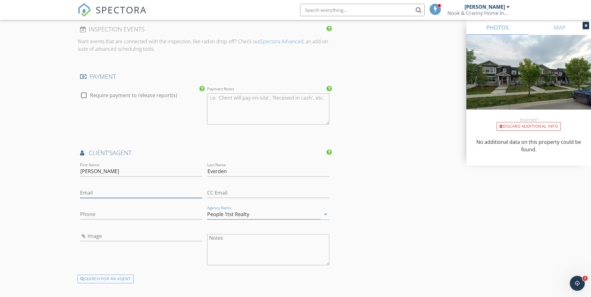
click at [82, 194] on input "Email" at bounding box center [141, 193] width 122 height 10
type input "People 1tst Realty"
paste input "jonathonmeverden@gmail.com"
type input "jonathonmeverden@gmail.com"
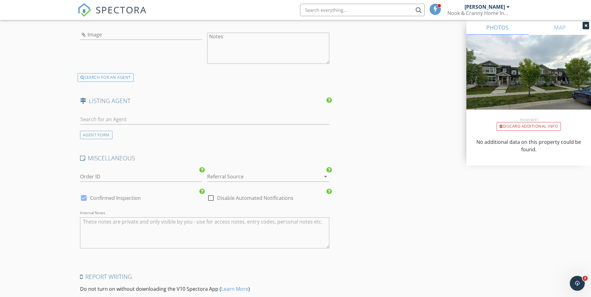
scroll to position [959, 0]
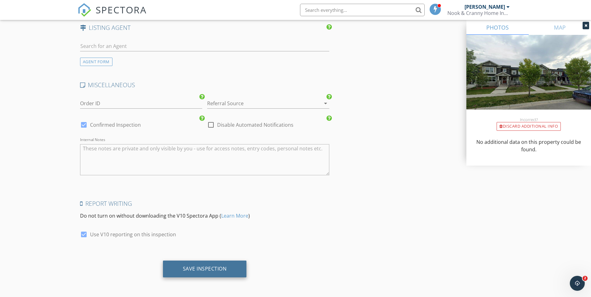
click at [199, 266] on div "Save Inspection" at bounding box center [205, 269] width 44 height 6
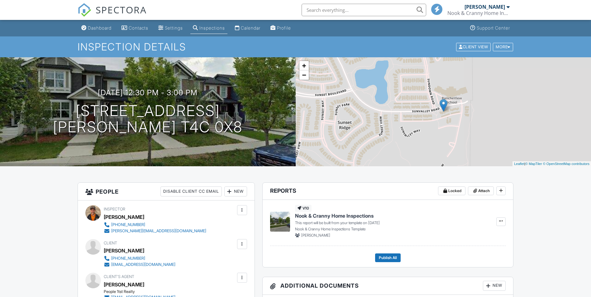
click at [82, 26] on div "Dashboard" at bounding box center [83, 27] width 5 height 5
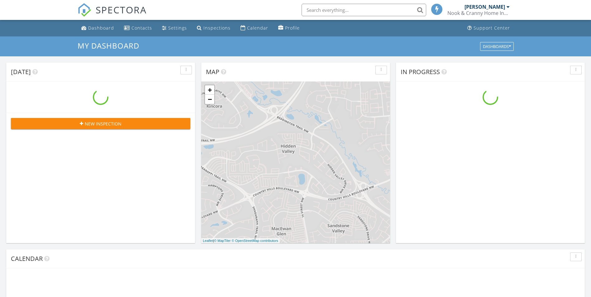
scroll to position [576, 600]
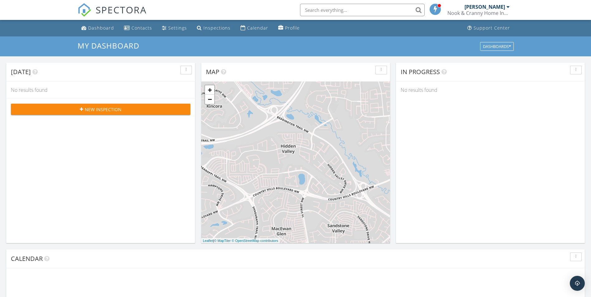
click at [206, 29] on div "Inspections" at bounding box center [216, 28] width 27 height 6
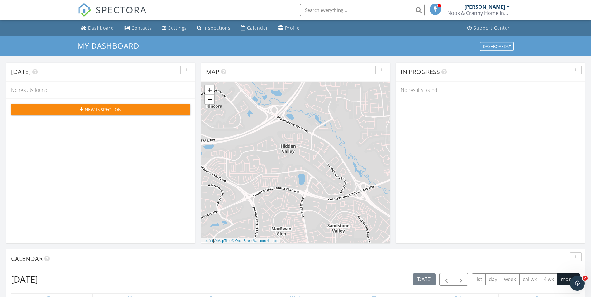
scroll to position [0, 0]
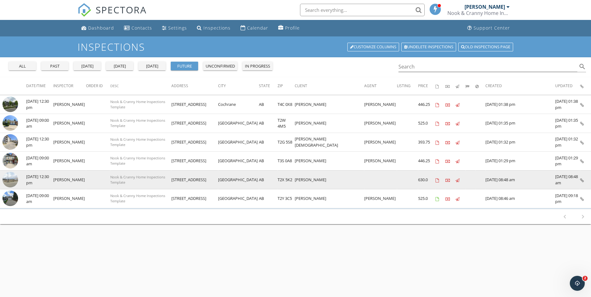
click at [15, 180] on img at bounding box center [10, 180] width 16 height 16
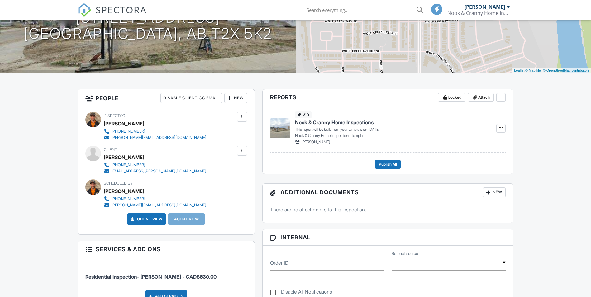
click at [245, 151] on div at bounding box center [242, 151] width 6 height 6
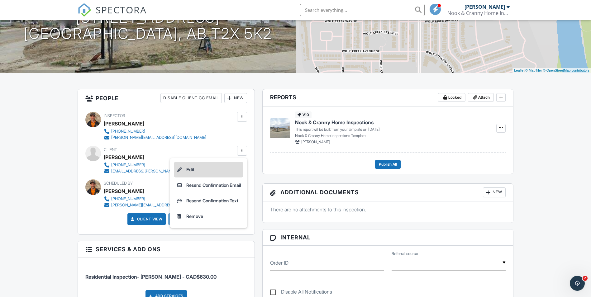
click at [219, 169] on li "Edit" at bounding box center [208, 170] width 69 height 16
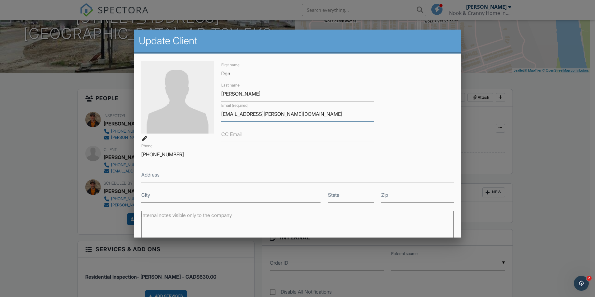
click at [249, 114] on input "[EMAIL_ADDRESS][PERSON_NAME][DOMAIN_NAME]" at bounding box center [297, 113] width 153 height 15
click at [286, 115] on input "donniemeier1962@shaw.ca" at bounding box center [297, 113] width 153 height 15
type input "[EMAIL_ADDRESS][DOMAIN_NAME]"
click at [412, 133] on div "First name Don Last name Meier Email (required) donniemeier1962@gmail.com CC Em…" at bounding box center [298, 132] width 320 height 142
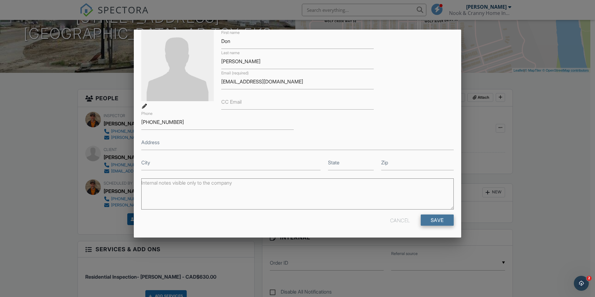
click at [431, 218] on input "Save" at bounding box center [437, 219] width 33 height 11
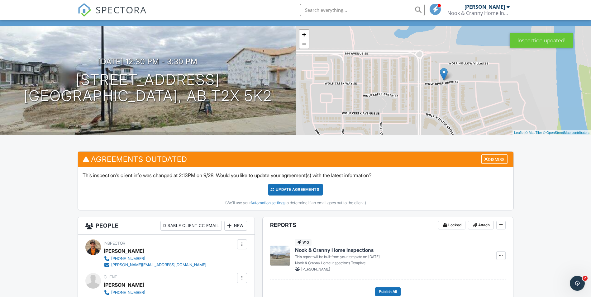
click at [282, 188] on div "Update Agreements" at bounding box center [295, 190] width 54 height 12
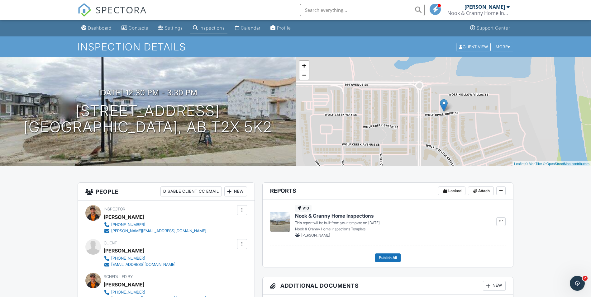
click at [96, 28] on div "Dashboard" at bounding box center [100, 27] width 24 height 5
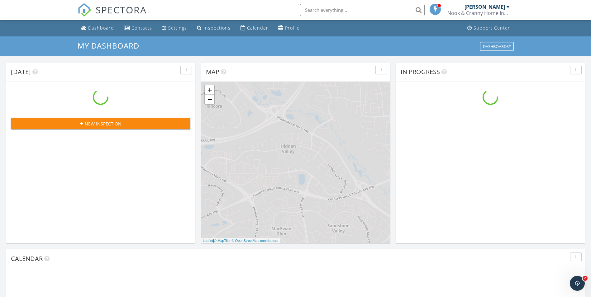
scroll to position [576, 600]
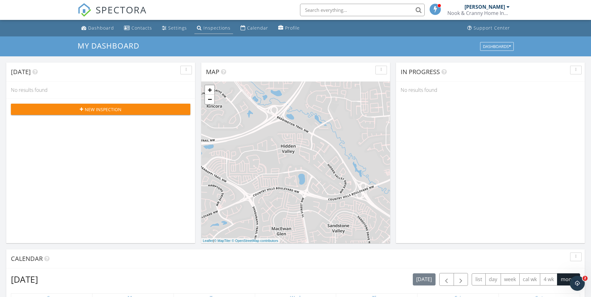
click at [217, 29] on div "Inspections" at bounding box center [216, 28] width 27 height 6
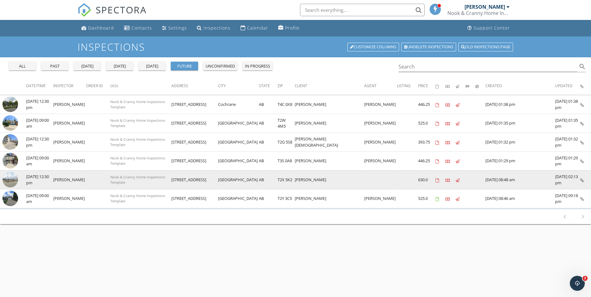
click at [7, 179] on img at bounding box center [10, 180] width 16 height 16
click at [8, 182] on img at bounding box center [10, 180] width 16 height 16
click at [13, 180] on img at bounding box center [10, 180] width 16 height 16
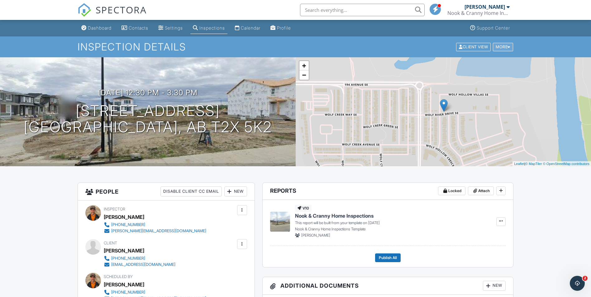
click at [511, 45] on div "More" at bounding box center [502, 47] width 20 height 8
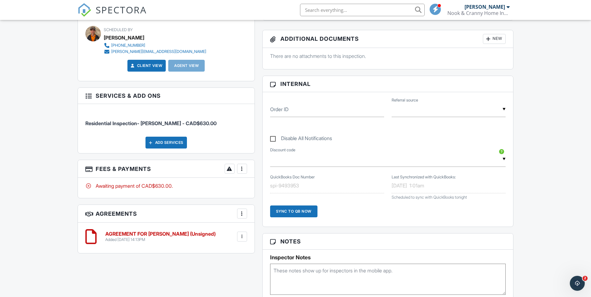
scroll to position [280, 0]
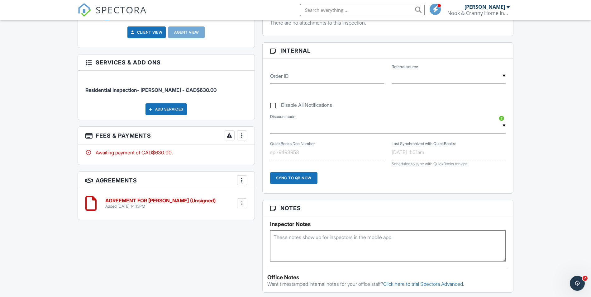
click at [238, 204] on div at bounding box center [242, 203] width 10 height 10
click at [230, 221] on li "Edit" at bounding box center [225, 221] width 35 height 16
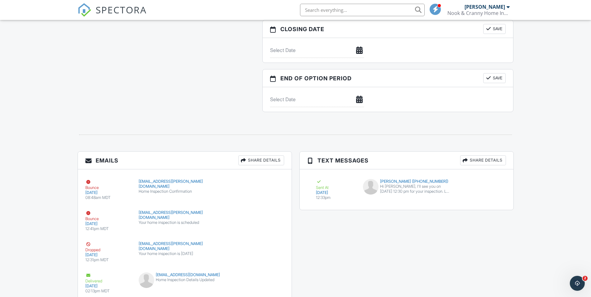
scroll to position [667, 0]
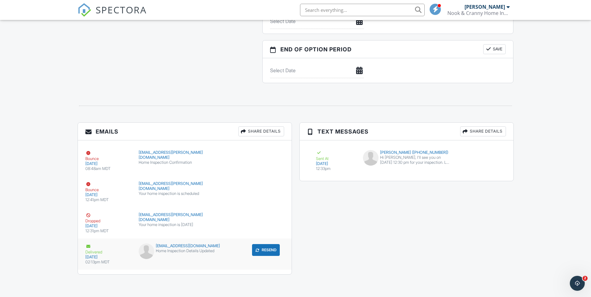
click at [96, 252] on div "Delivered" at bounding box center [108, 248] width 46 height 11
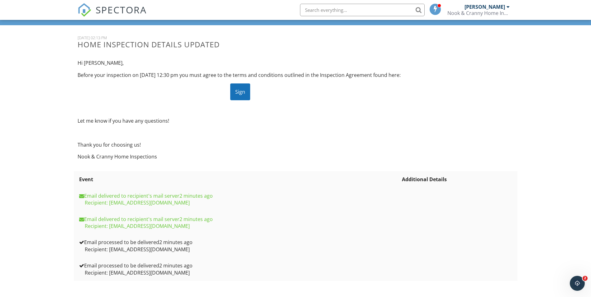
scroll to position [13, 0]
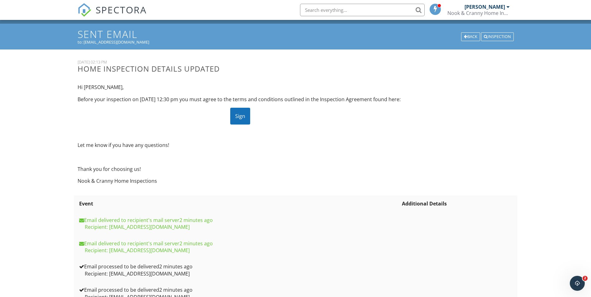
click at [233, 125] on div "Sign" at bounding box center [240, 116] width 20 height 17
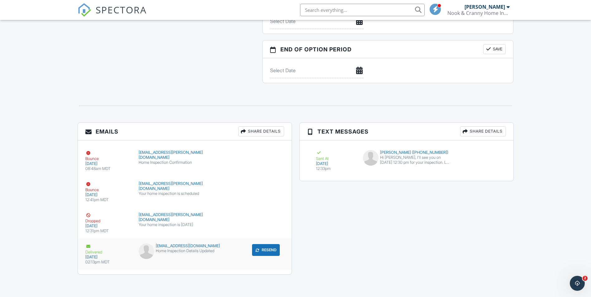
click at [121, 257] on div "[DATE]" at bounding box center [108, 257] width 46 height 5
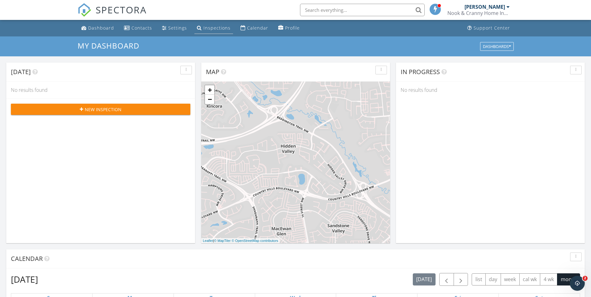
click at [203, 28] on div "Inspections" at bounding box center [216, 28] width 27 height 6
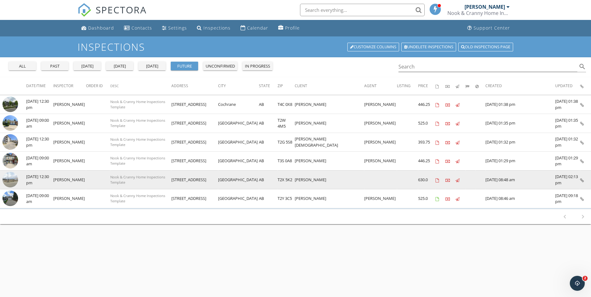
click at [581, 179] on icon at bounding box center [582, 180] width 4 height 4
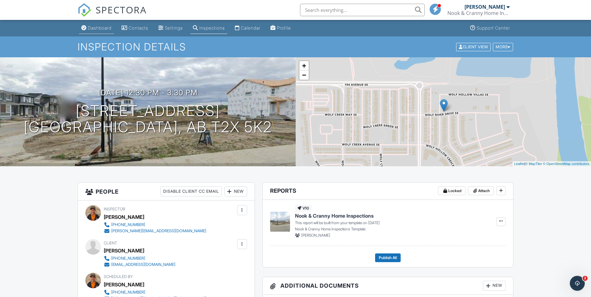
click at [85, 26] on div "Dashboard" at bounding box center [83, 27] width 5 height 5
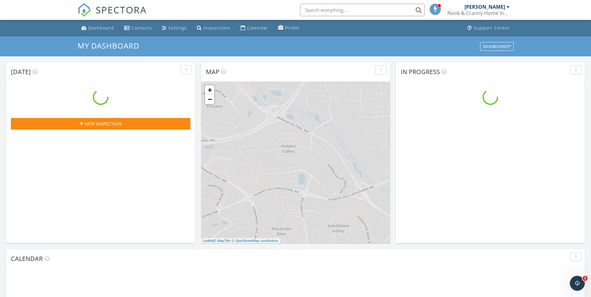
scroll to position [576, 600]
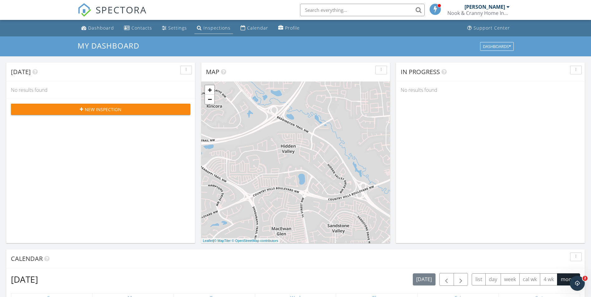
click at [204, 26] on div "Inspections" at bounding box center [216, 28] width 27 height 6
